Goal: Information Seeking & Learning: Learn about a topic

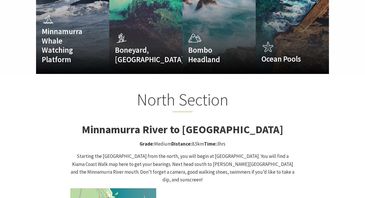
scroll to position [486, 0]
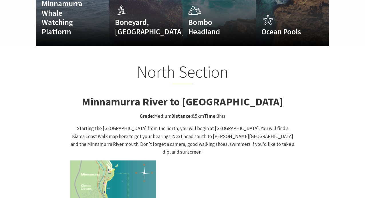
drag, startPoint x: 286, startPoint y: 100, endPoint x: 298, endPoint y: 139, distance: 40.4
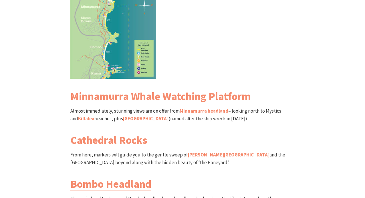
scroll to position [657, 0]
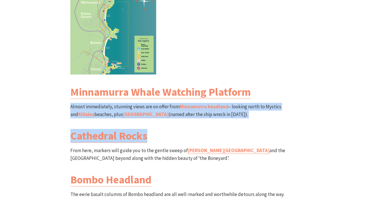
drag, startPoint x: 288, startPoint y: 115, endPoint x: 291, endPoint y: 74, distance: 41.3
click at [291, 74] on div "North Section Minnamurra River to [GEOGRAPHIC_DATA] Grade: Medium Distance: 8.5…" at bounding box center [182, 89] width 229 height 399
click at [291, 85] on h3 "Minnamurra Whale Watching Platform" at bounding box center [182, 91] width 224 height 13
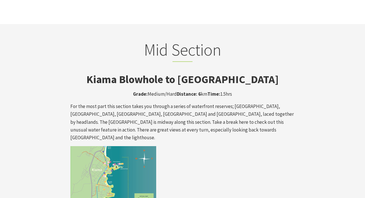
scroll to position [915, 0]
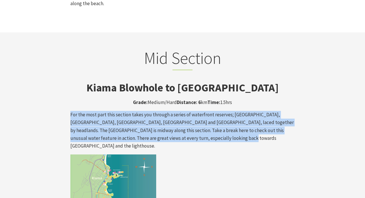
drag, startPoint x: 293, startPoint y: 61, endPoint x: 293, endPoint y: 102, distance: 41.4
click at [293, 111] on p "For the most part this section takes you through a series of waterfront reserve…" at bounding box center [182, 130] width 224 height 39
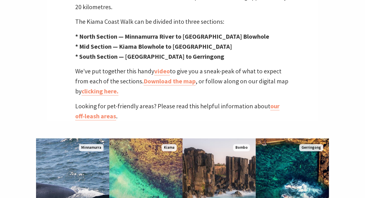
scroll to position [257, 0]
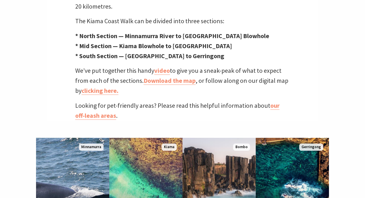
click at [195, 86] on div "One of Australia’s most scenic walks Ocean views, spectacular rock formations, …" at bounding box center [183, 12] width 272 height 218
